Goal: Find specific page/section: Find specific page/section

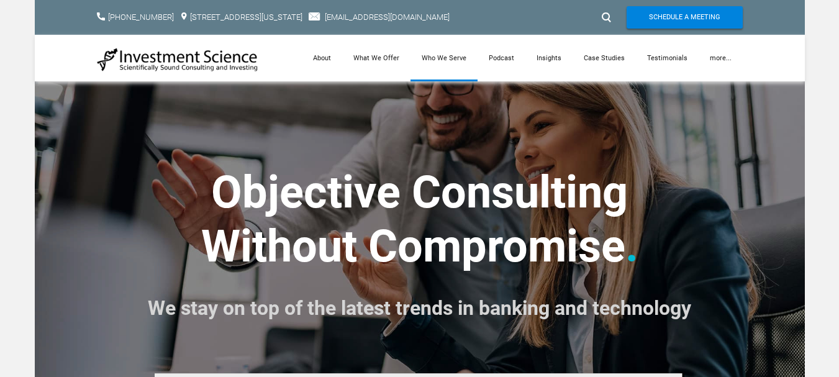
click at [445, 61] on link "Who We Serve" at bounding box center [443, 58] width 67 height 47
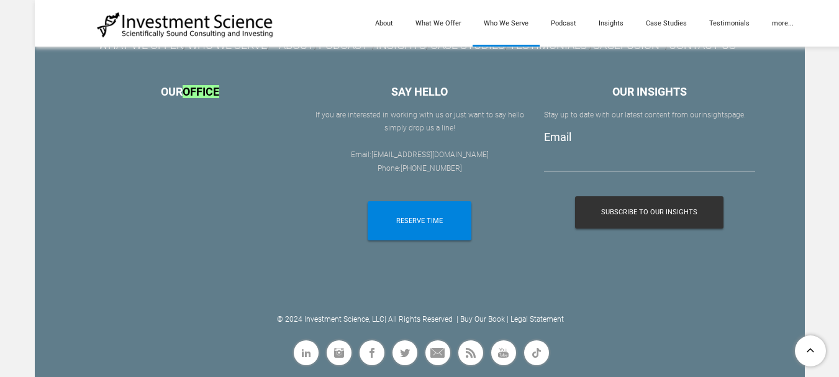
scroll to position [1589, 0]
click at [384, 316] on div "WHAT WE OFFER / WHO WE SERVE / ABOUT / PODCAST / INSIGHTS / CASE STUDIES / TEST…" at bounding box center [419, 146] width 670 height 461
copy div "© 2024 Investment Science, LLC"
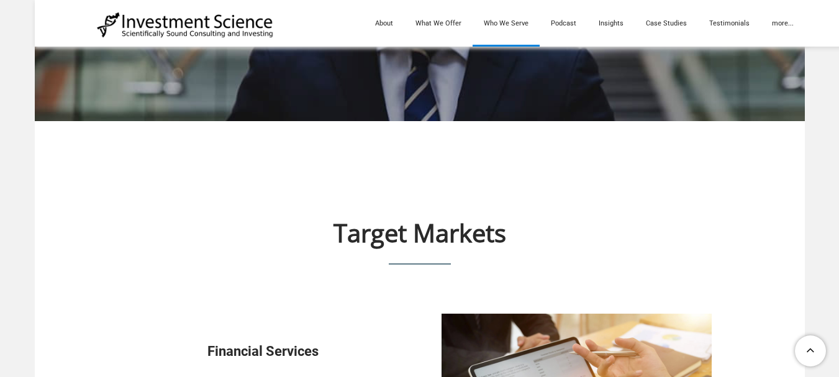
scroll to position [285, 0]
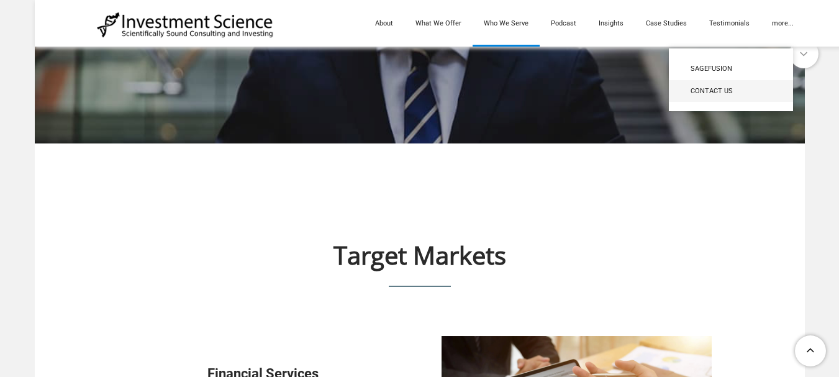
click at [700, 91] on span "Contact Us" at bounding box center [730, 91] width 81 height 11
